Goal: Communication & Community: Ask a question

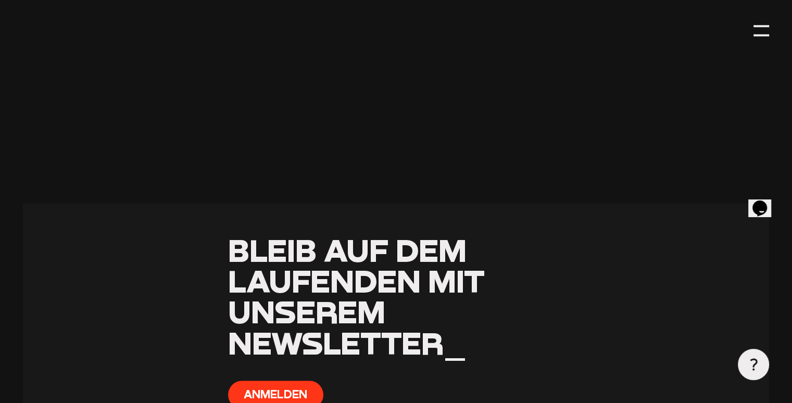
scroll to position [1016, 0]
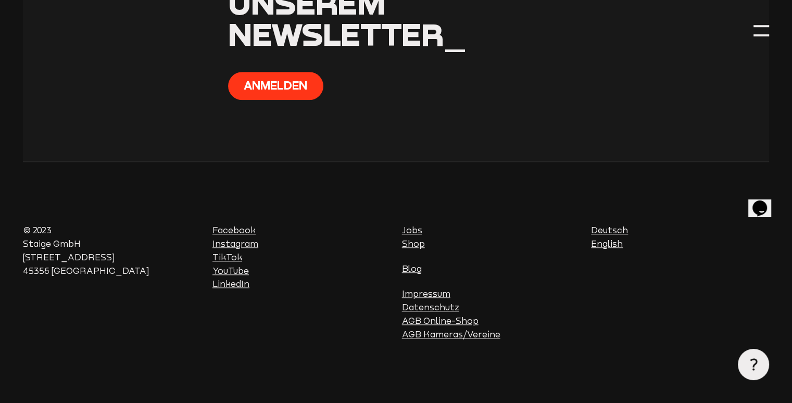
click at [603, 244] on link "English" at bounding box center [607, 244] width 32 height 10
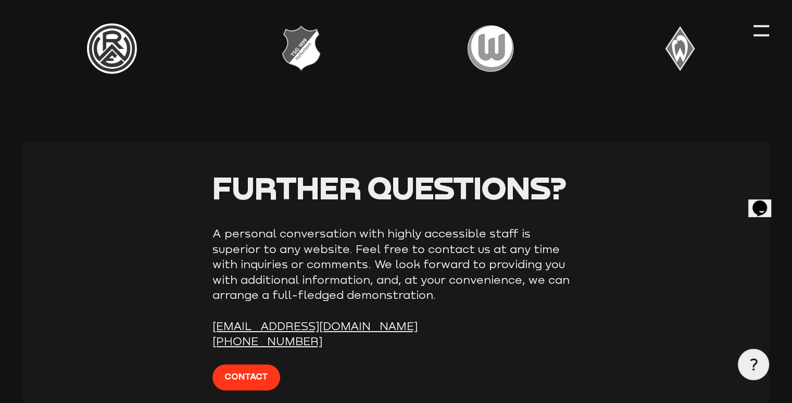
scroll to position [3484, 0]
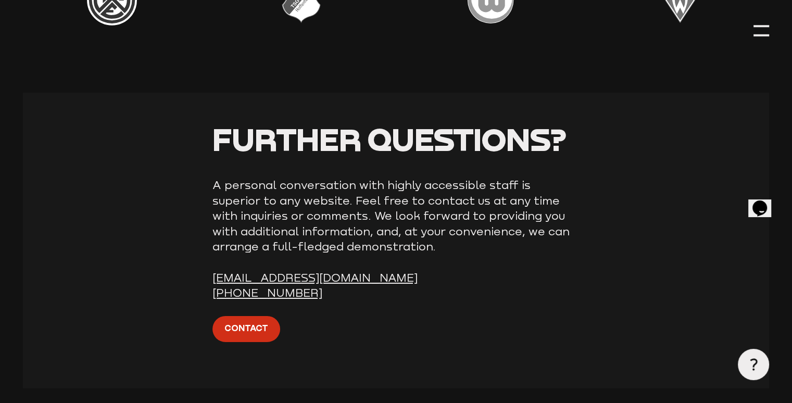
click at [233, 322] on span "CONTACT" at bounding box center [247, 329] width 44 height 14
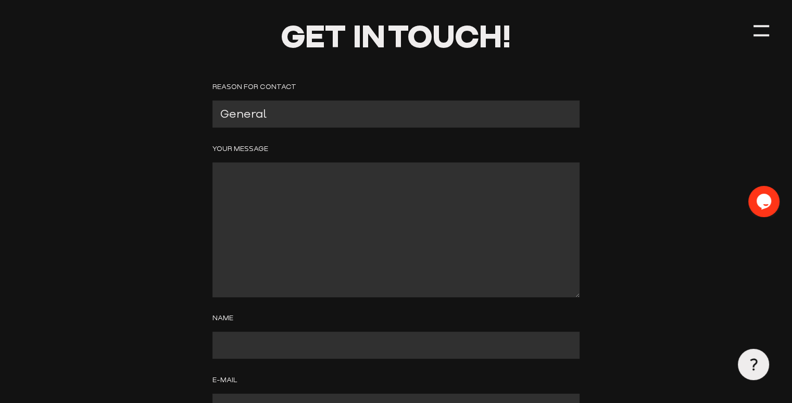
scroll to position [125, 0]
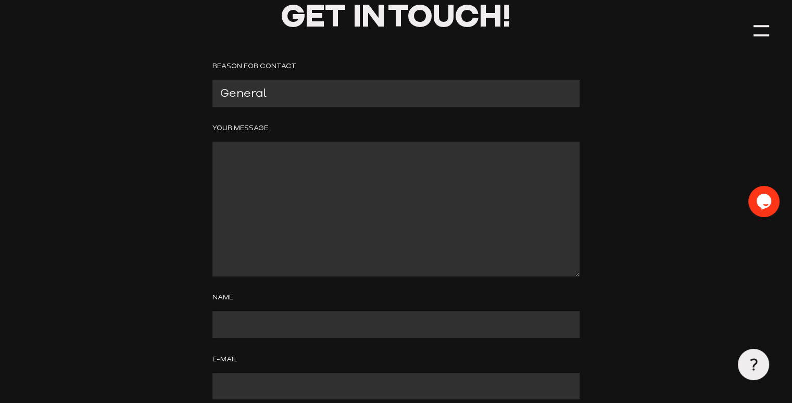
click at [238, 157] on textarea "Contact form" at bounding box center [396, 209] width 367 height 135
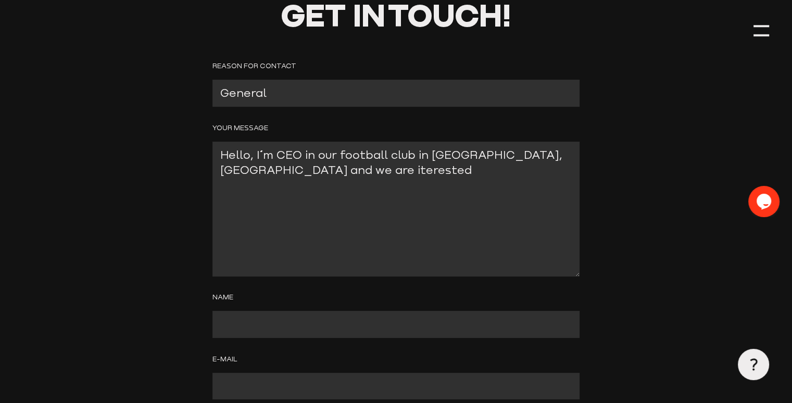
click at [244, 170] on textarea "Hello, I´´´´´´´´´´´´´´´´´´´´ m CEO in our football club in Espoo, Finland and w…" at bounding box center [396, 209] width 367 height 135
click at [311, 171] on textarea "Hello, I´´´´´´´´´´´´´´´´´´´´ m CEO in our football club in Espoo, Finland and w…" at bounding box center [396, 209] width 367 height 135
click at [416, 176] on textarea "Hello, I´´´´´´´´´´´´´´´´´´´´ m CEO in our football club in Espoo, Finland and w…" at bounding box center [396, 209] width 367 height 135
click at [239, 191] on textarea "Hello, I´´´´´´´´´´´´´´´´´´´´ m CEO in our football club in Espoo, Finland and w…" at bounding box center [396, 209] width 367 height 135
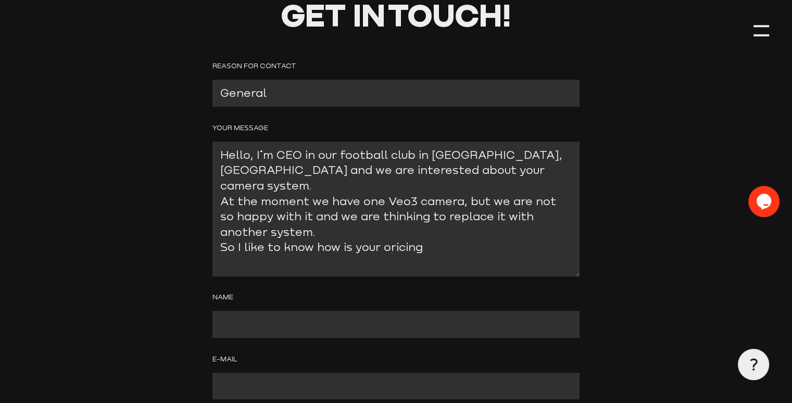
click at [387, 232] on textarea "Hello, I´´´´´´´´´´´´´´´´´´´´ m CEO in our football club in Espoo, Finland and w…" at bounding box center [396, 209] width 367 height 135
click at [421, 233] on textarea "Hello, I´´´´´´´´´´´´´´´´´´´´ m CEO in our football club in Espoo, Finland and w…" at bounding box center [396, 209] width 367 height 135
type textarea "Hello, I´´´´´´´´´´´´´´´´´´´´ m CEO in our football club in Espoo, Finland and w…"
click at [268, 326] on input "Contact form" at bounding box center [396, 324] width 367 height 27
type input "Timo Pärnänen"
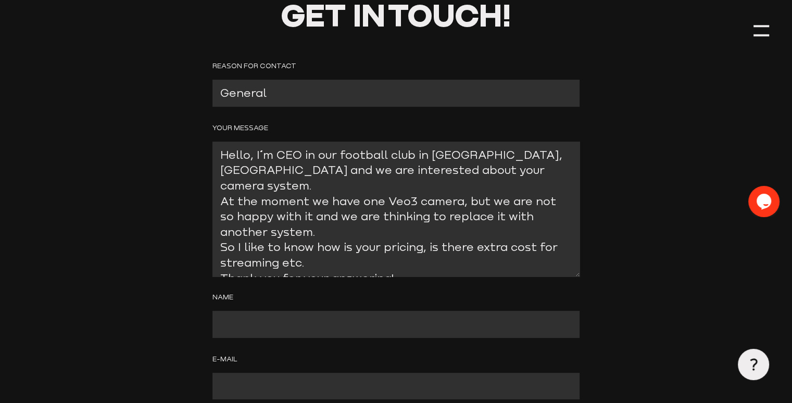
type input "timo.parnanen@pep.fi"
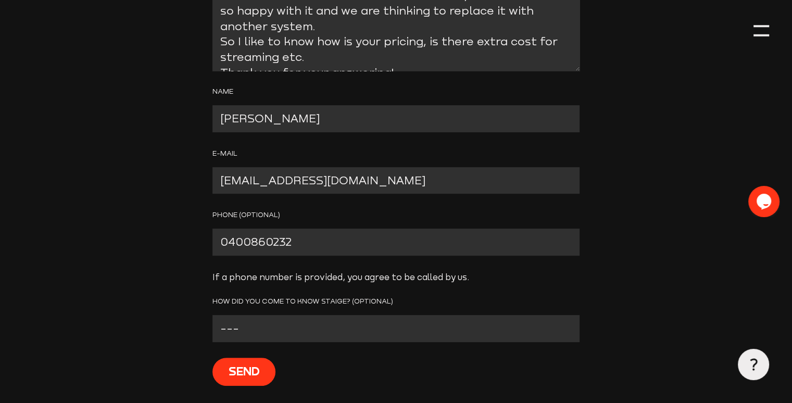
scroll to position [337, 0]
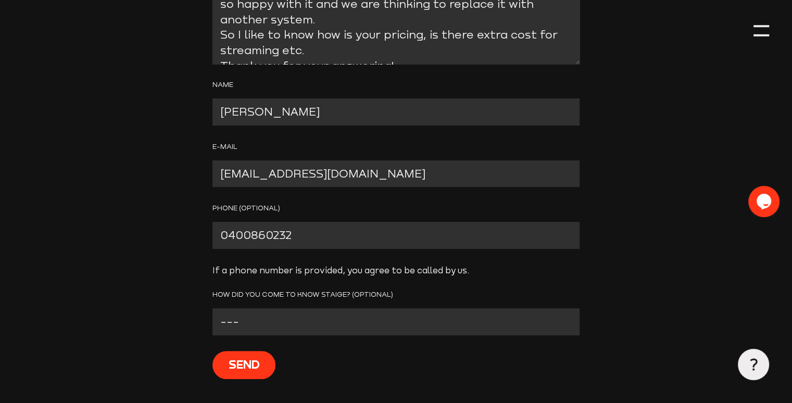
click at [228, 236] on input "0400860232" at bounding box center [396, 235] width 367 height 27
type input "+358400860232"
drag, startPoint x: 315, startPoint y: 235, endPoint x: 168, endPoint y: 218, distance: 147.9
click at [168, 218] on header "Get in Touch! Reason for contact General Press Products Career Support Your Mes…" at bounding box center [396, 59] width 746 height 793
click at [233, 320] on select "--- Facebook Instagram Google Linkedin E-Mail From another club Other" at bounding box center [396, 321] width 367 height 27
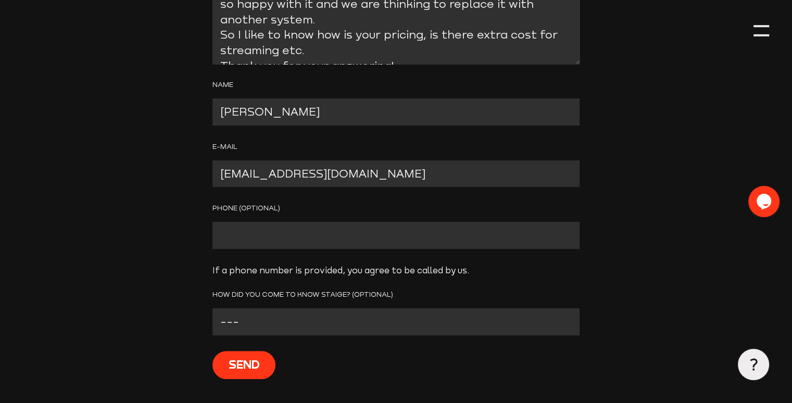
select select "Other"
click at [213, 310] on select "--- Facebook Instagram Google Linkedin E-Mail From another club Other" at bounding box center [396, 321] width 367 height 27
click at [244, 365] on input "Send" at bounding box center [244, 365] width 63 height 28
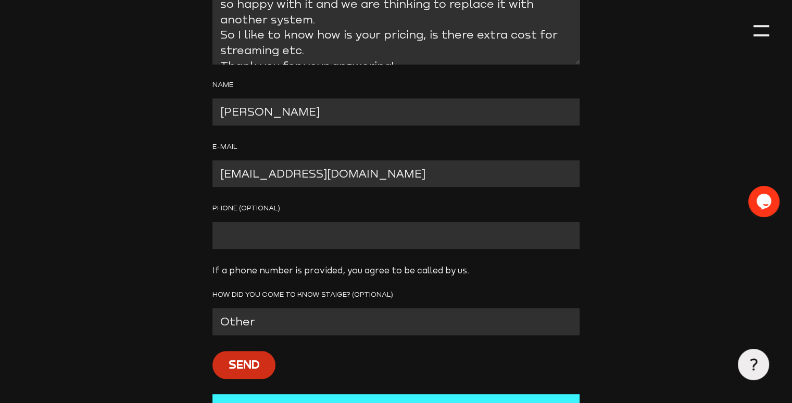
scroll to position [367, 0]
